Goal: Register for event/course

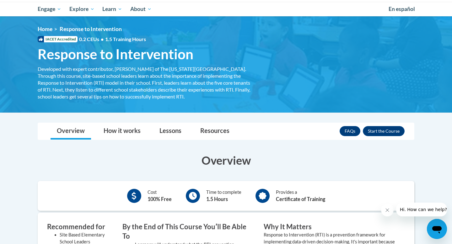
scroll to position [65, 0]
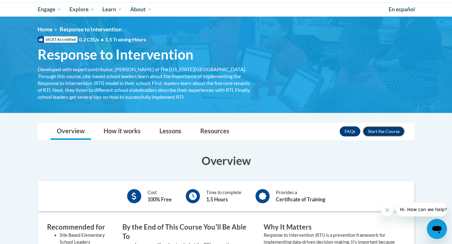
click at [385, 134] on button "Enroll" at bounding box center [384, 132] width 42 height 10
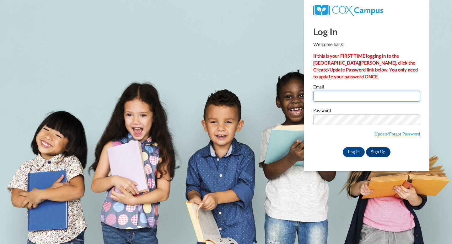
click at [341, 98] on input "Email" at bounding box center [366, 96] width 107 height 11
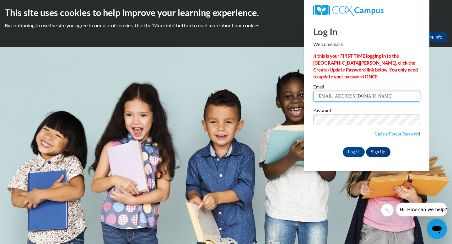
click at [366, 96] on input "dajdiana@icloud.com" at bounding box center [366, 96] width 107 height 11
type input "d"
type input "dlagui1637@ung.edu"
click at [346, 150] on input "Log In" at bounding box center [354, 152] width 22 height 10
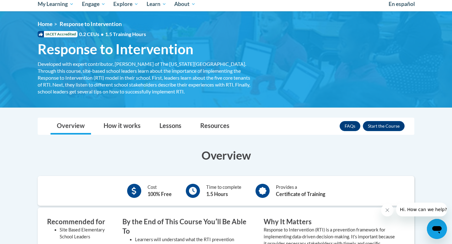
scroll to position [71, 0]
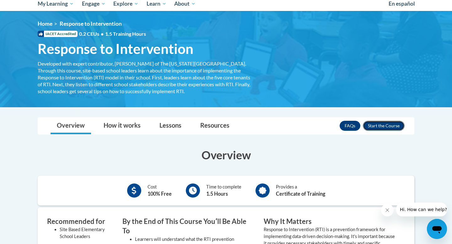
click at [391, 128] on button "Enroll" at bounding box center [384, 126] width 42 height 10
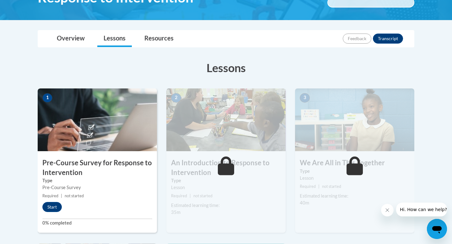
scroll to position [126, 0]
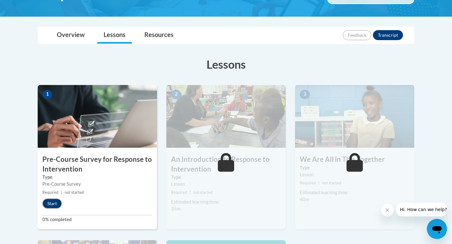
click at [61, 203] on button "Start" at bounding box center [51, 204] width 19 height 10
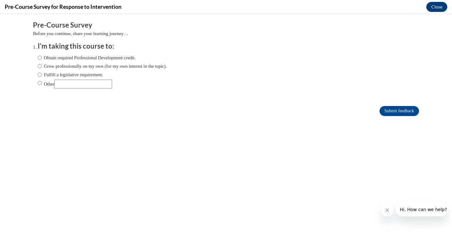
scroll to position [0, 0]
click at [45, 60] on label "Obtain required Professional Development credit." at bounding box center [87, 57] width 98 height 7
click at [42, 60] on input "Obtain required Professional Development credit." at bounding box center [40, 57] width 4 height 7
radio input "true"
click at [387, 111] on input "Submit feedback" at bounding box center [400, 111] width 40 height 10
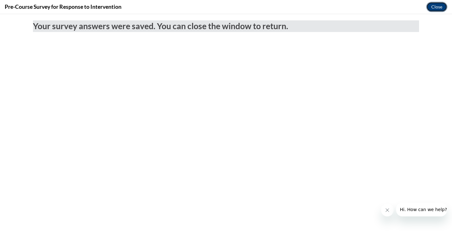
click at [438, 5] on button "Close" at bounding box center [437, 7] width 21 height 10
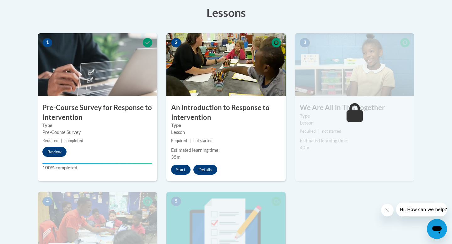
scroll to position [182, 0]
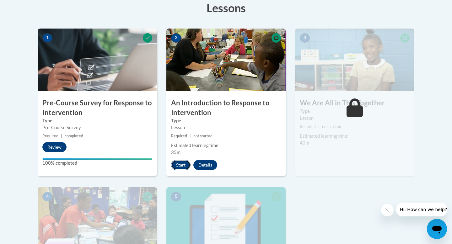
click at [182, 168] on button "Start" at bounding box center [180, 165] width 19 height 10
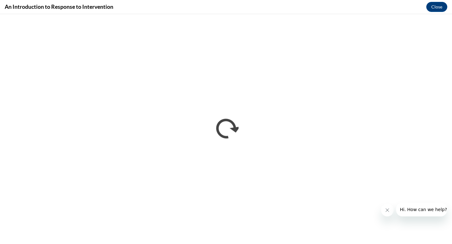
scroll to position [0, 0]
